Goal: Transaction & Acquisition: Purchase product/service

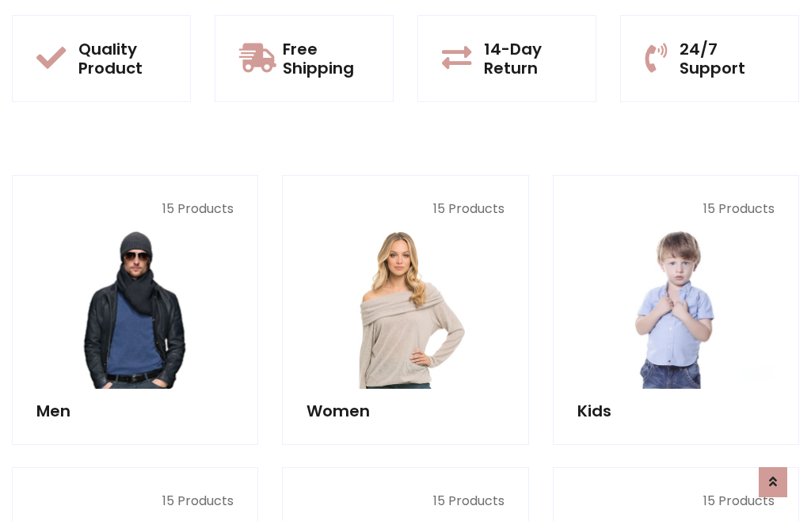
scroll to position [1290, 0]
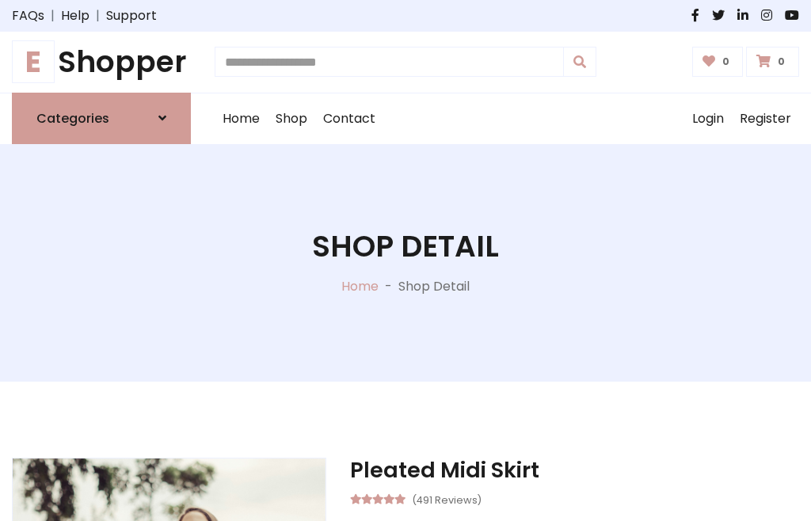
click at [101, 62] on h1 "E Shopper" at bounding box center [101, 62] width 179 height 36
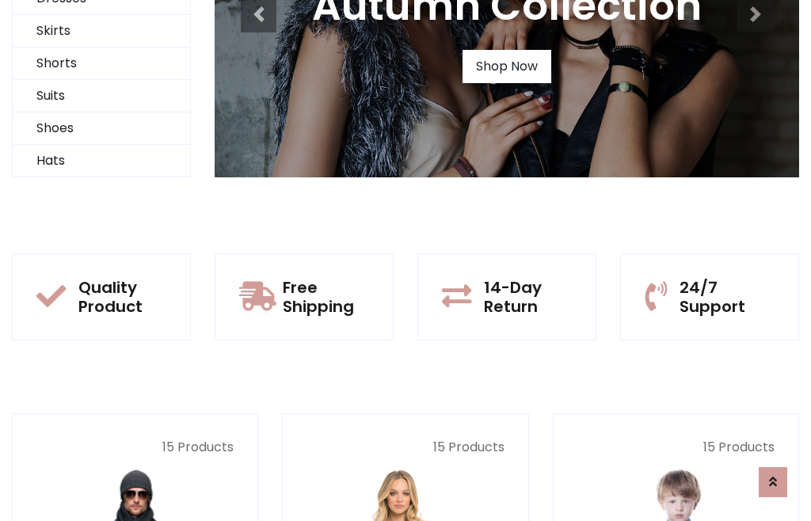
scroll to position [153, 0]
